Goal: Task Accomplishment & Management: Manage account settings

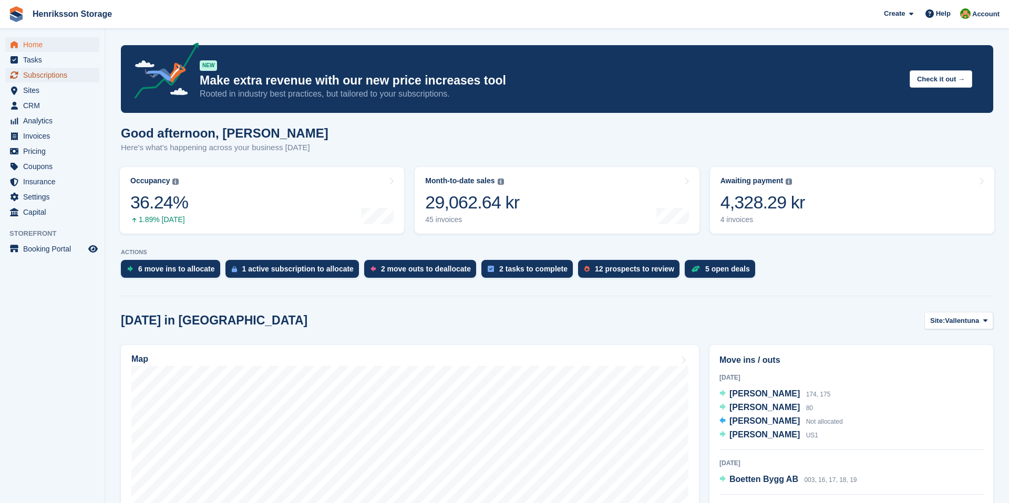
click at [32, 76] on span "Subscriptions" at bounding box center [54, 75] width 63 height 15
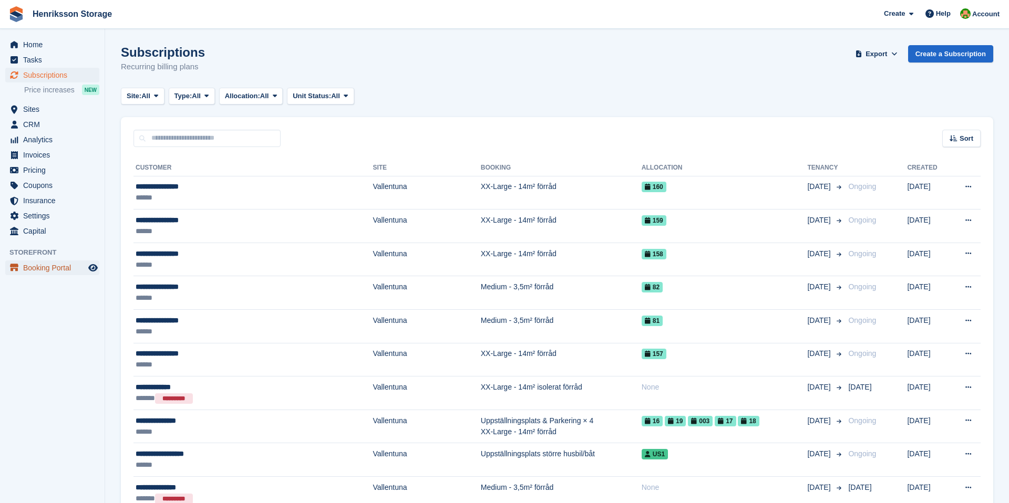
click at [38, 272] on span "Booking Portal" at bounding box center [54, 268] width 63 height 15
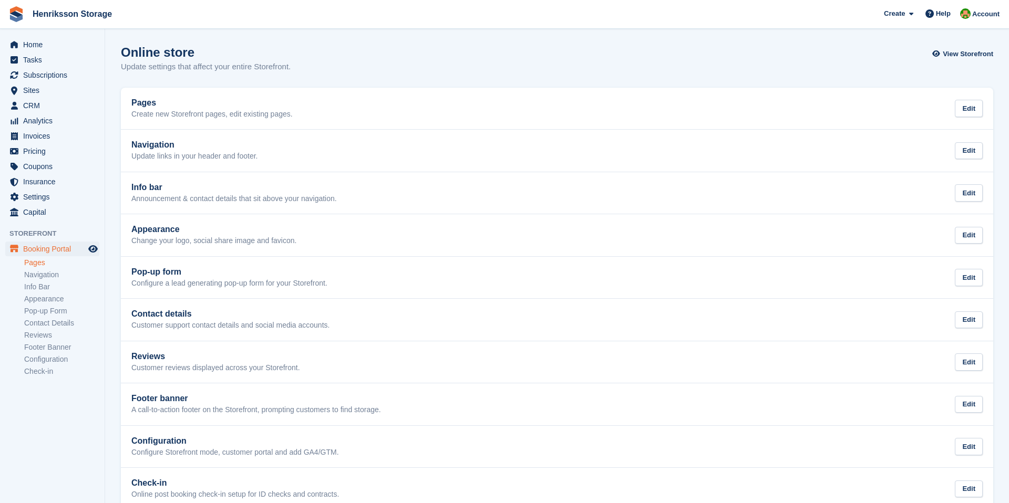
click at [32, 262] on link "Pages" at bounding box center [61, 263] width 75 height 10
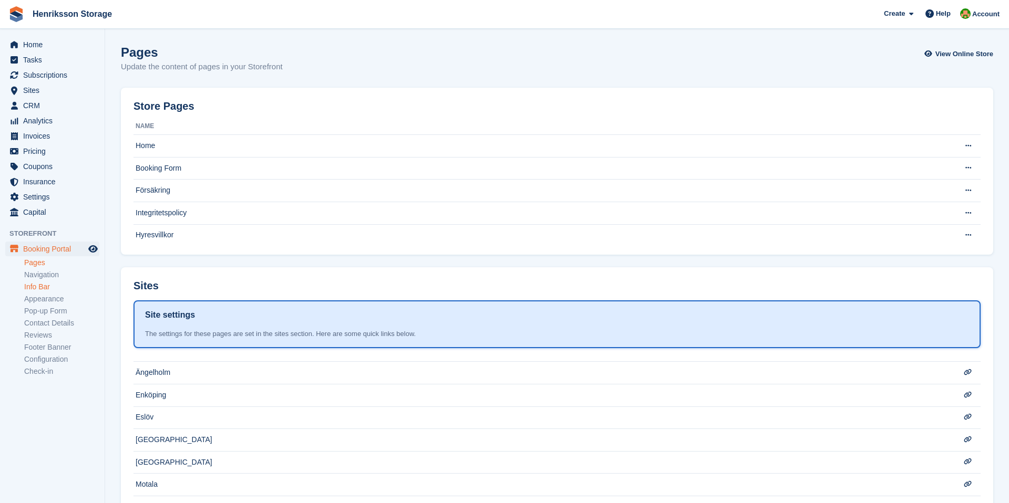
click at [37, 282] on link "Info Bar" at bounding box center [61, 287] width 75 height 10
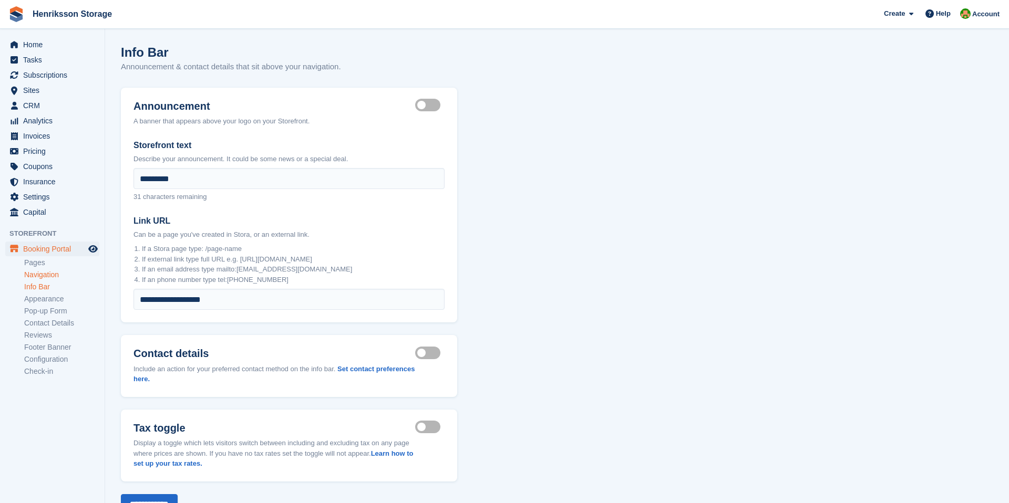
click at [36, 275] on link "Navigation" at bounding box center [61, 275] width 75 height 10
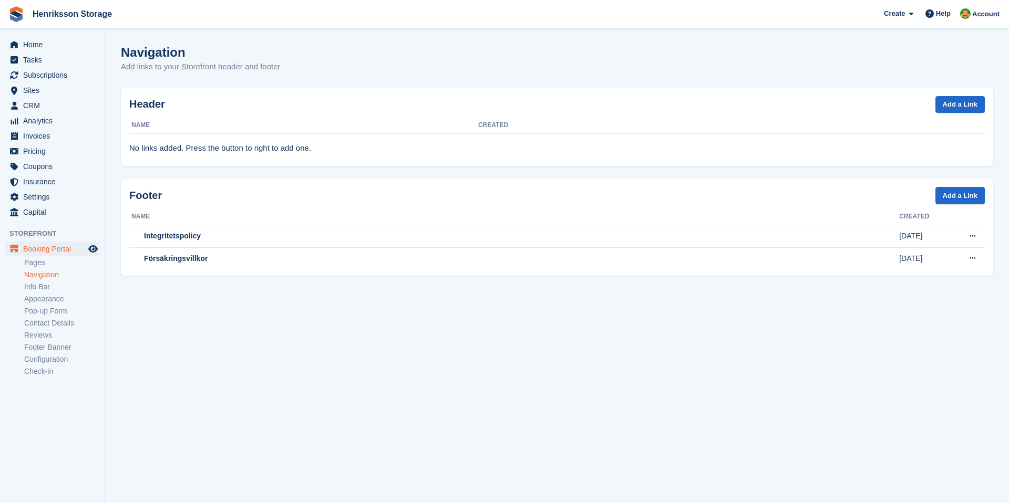
click at [32, 293] on ul "Pages Navigation Info Bar Appearance Pop-up Form Contact Details Reviews Footer…" at bounding box center [64, 317] width 80 height 121
click at [29, 284] on link "Info Bar" at bounding box center [61, 287] width 75 height 10
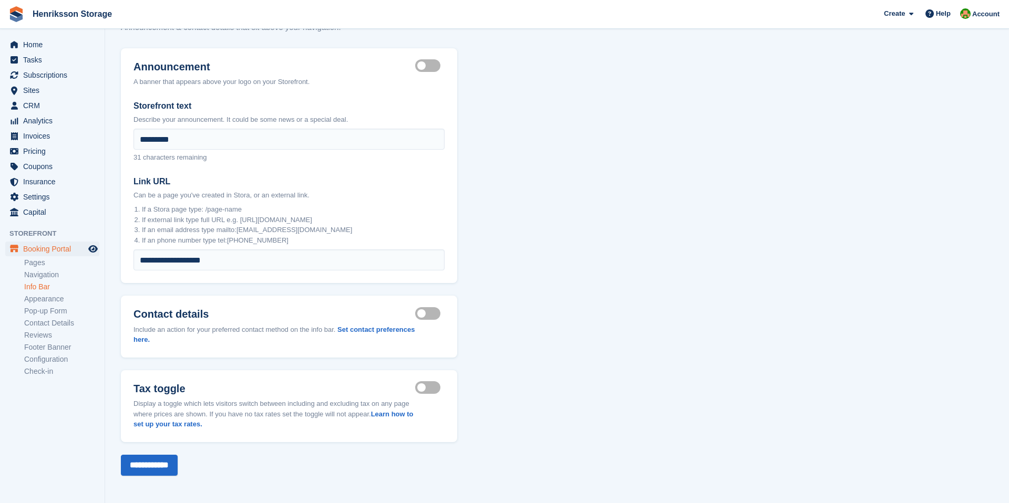
scroll to position [40, 0]
click at [26, 359] on link "Configuration" at bounding box center [61, 360] width 75 height 10
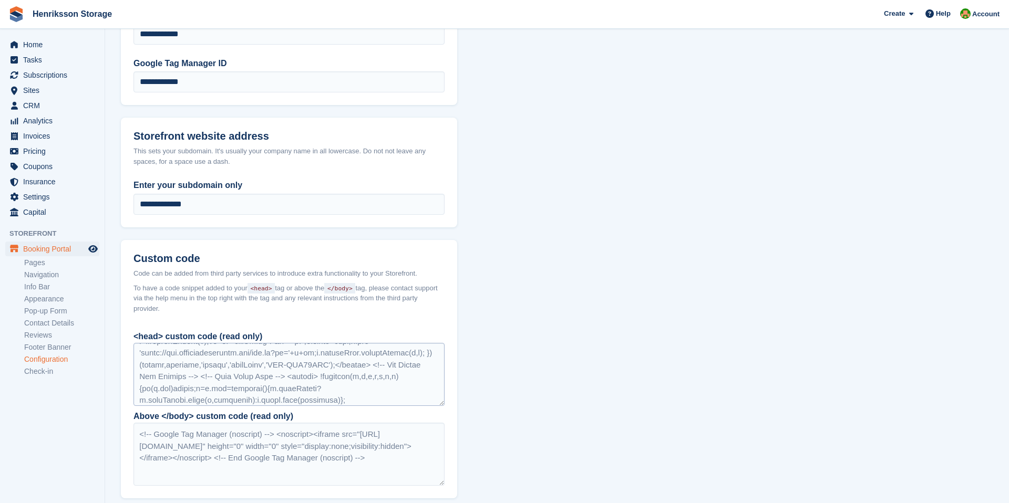
scroll to position [49, 0]
click at [192, 369] on div at bounding box center [288, 374] width 311 height 63
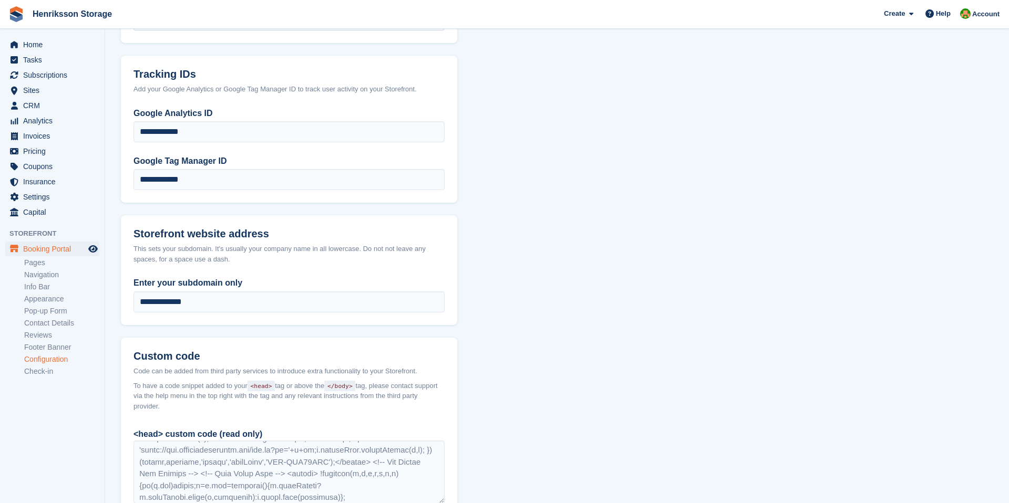
scroll to position [695, 0]
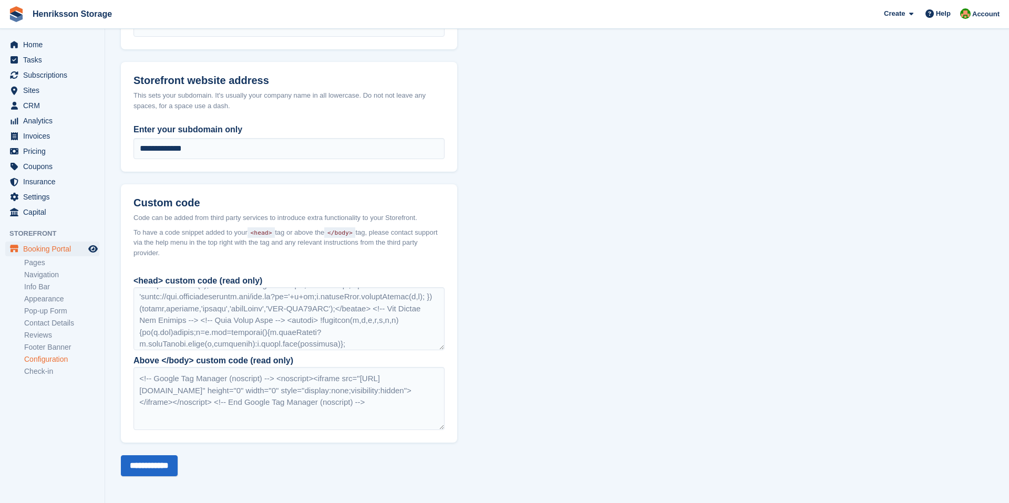
click at [273, 325] on div at bounding box center [288, 318] width 311 height 63
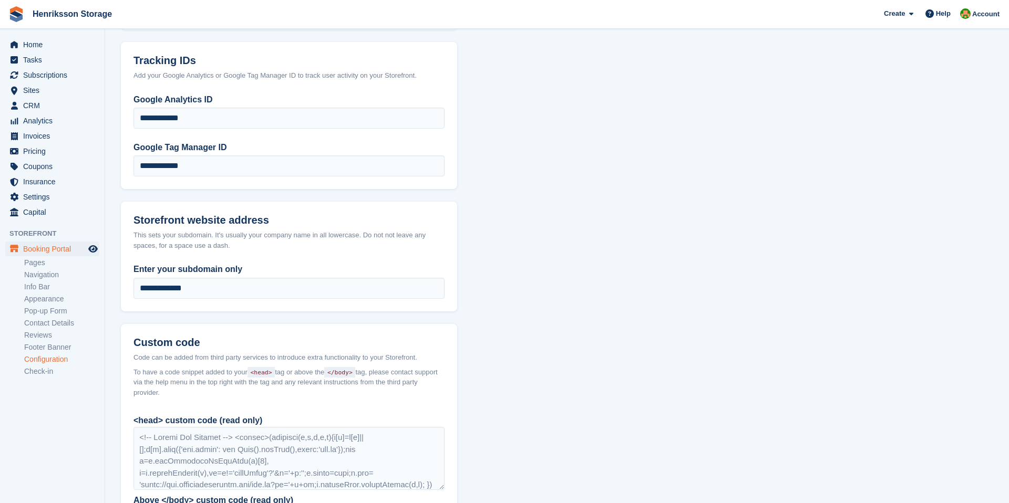
scroll to position [555, 0]
click at [165, 114] on input "**********" at bounding box center [288, 118] width 311 height 21
click at [242, 118] on input "**********" at bounding box center [288, 118] width 311 height 21
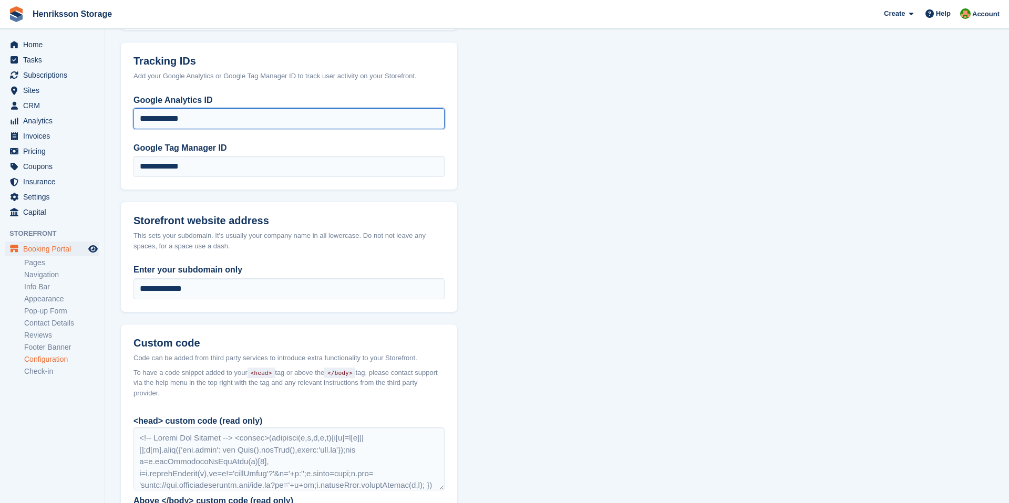
click at [242, 118] on input "**********" at bounding box center [288, 118] width 311 height 21
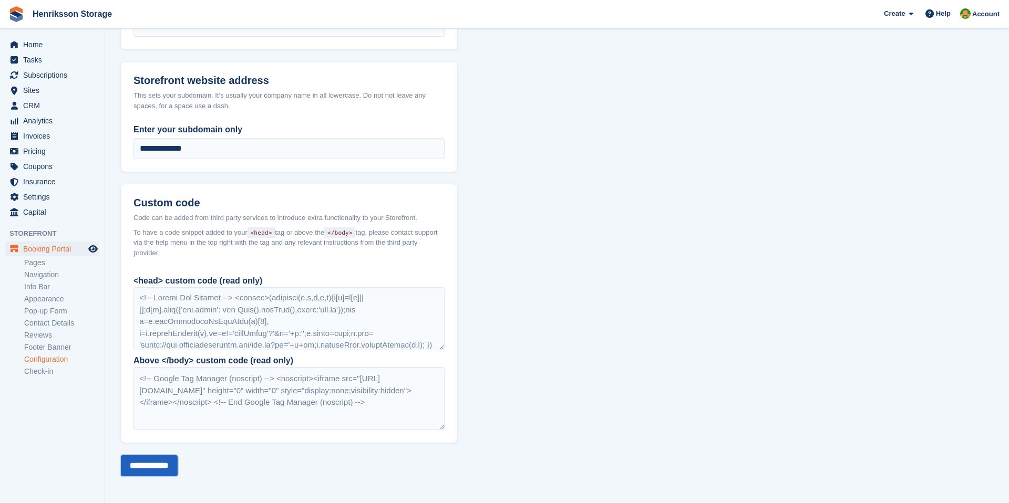
click at [149, 461] on input "**********" at bounding box center [149, 465] width 57 height 21
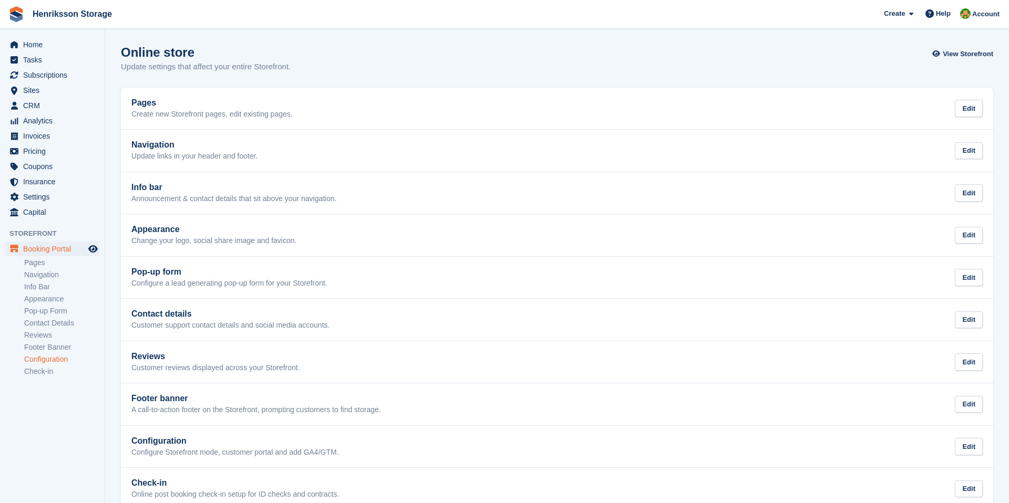
click at [40, 360] on link "Configuration" at bounding box center [61, 360] width 75 height 10
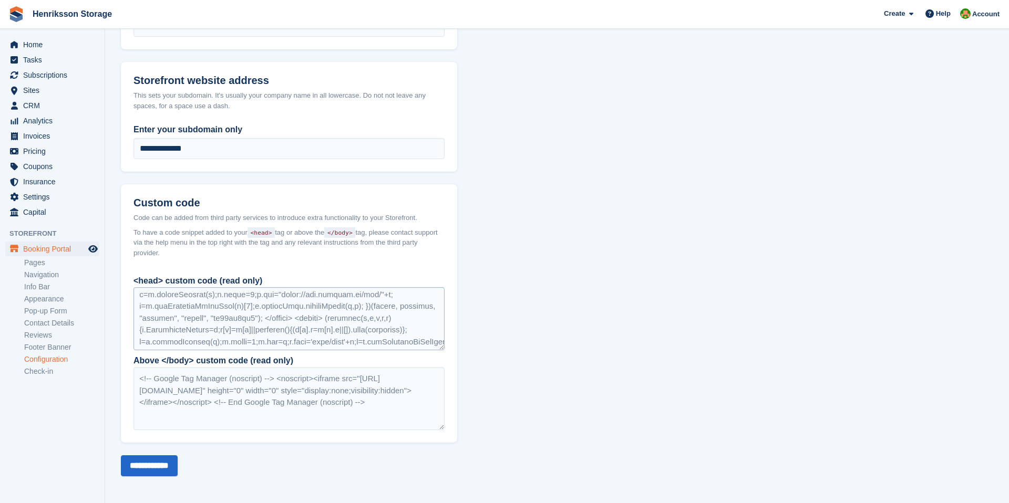
scroll to position [419, 0]
click at [185, 295] on div at bounding box center [288, 318] width 311 height 63
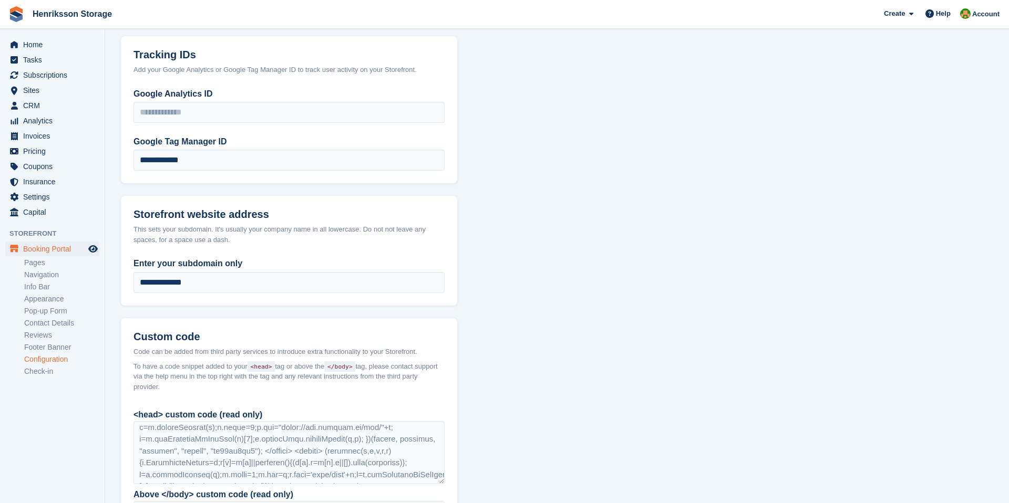
scroll to position [560, 0]
